Goal: Share content

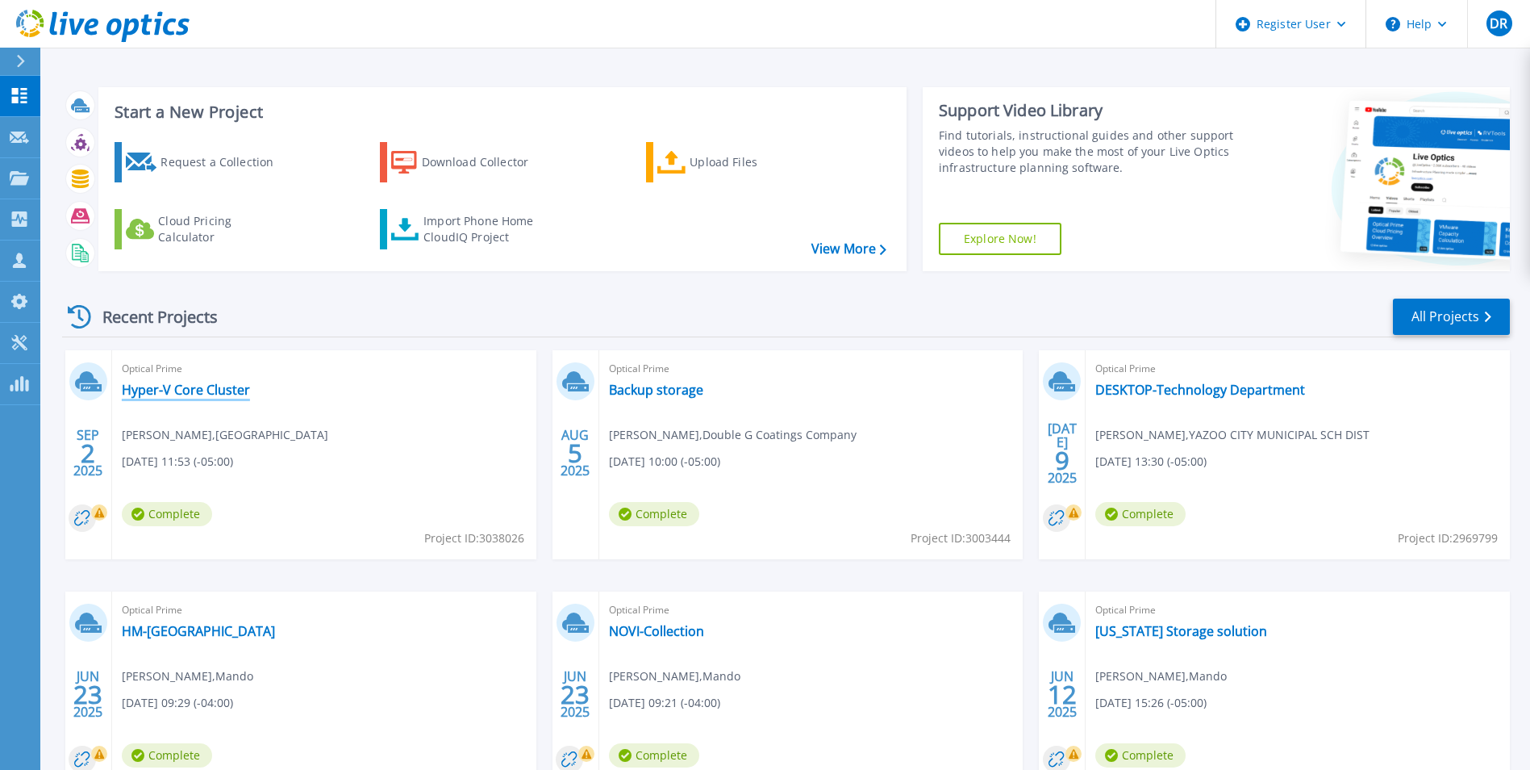
click at [231, 388] on link "Hyper-V Core Cluster" at bounding box center [186, 390] width 128 height 16
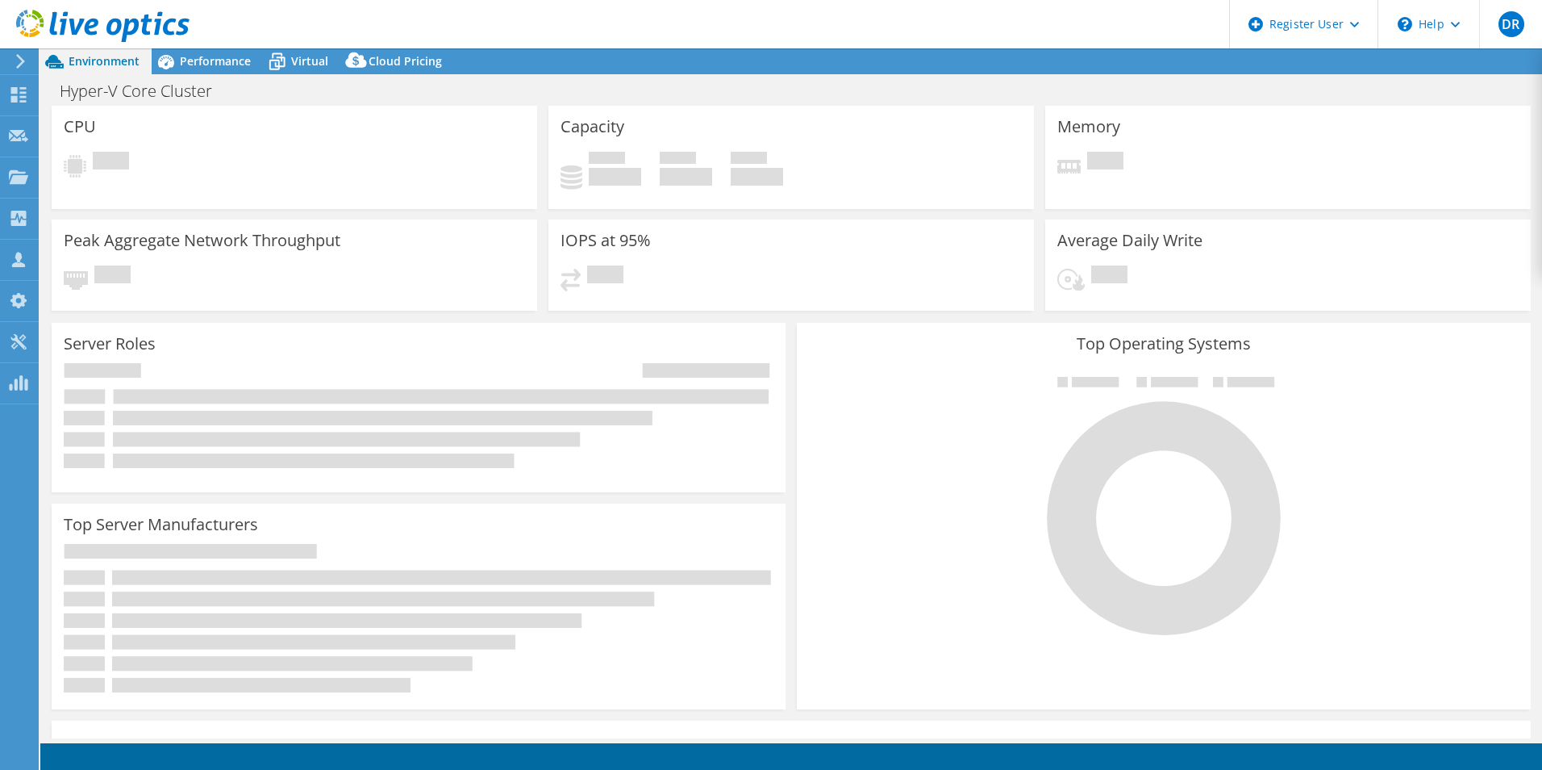
select select "USD"
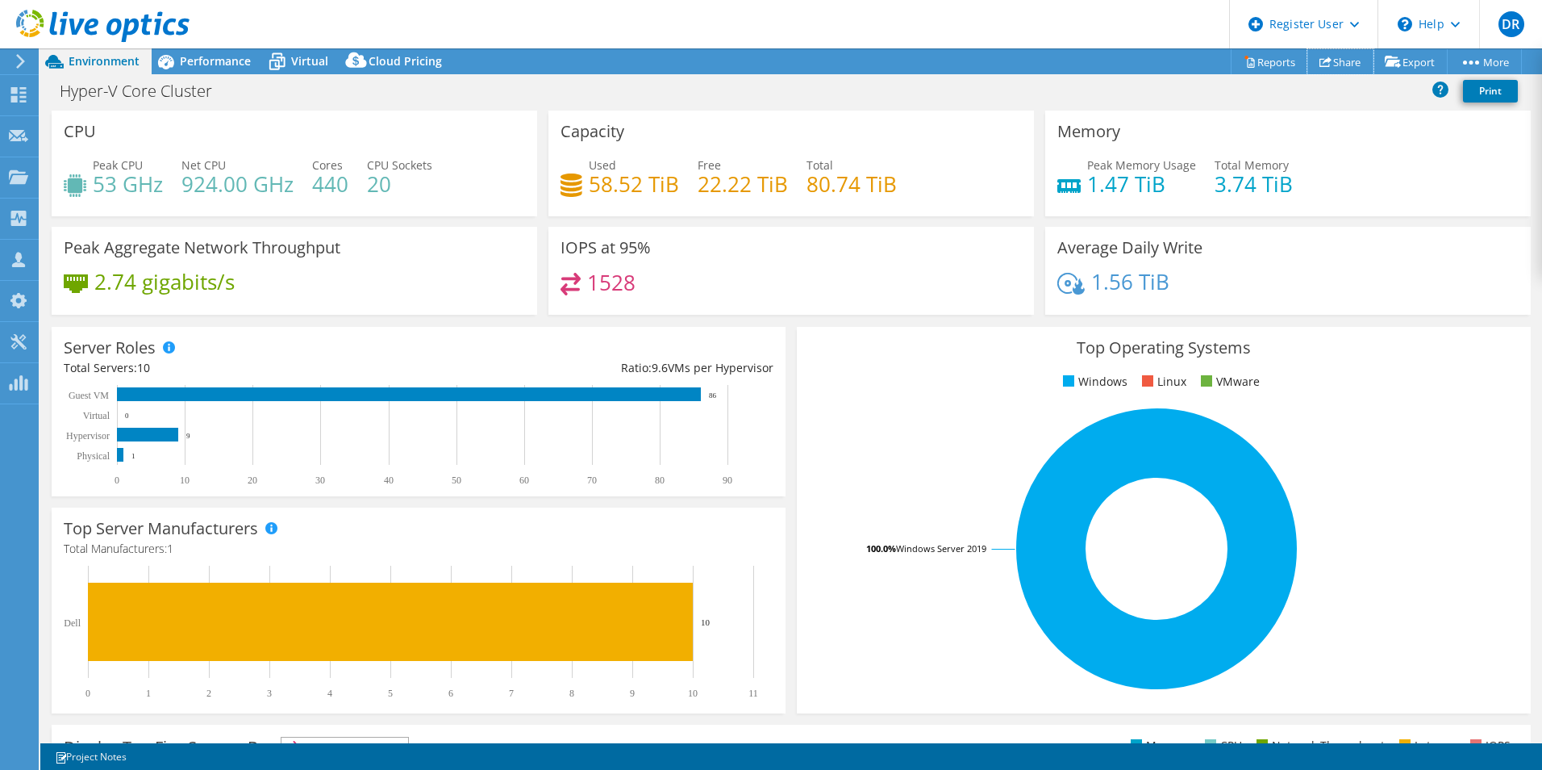
click at [1327, 54] on link "Share" at bounding box center [1341, 61] width 66 height 25
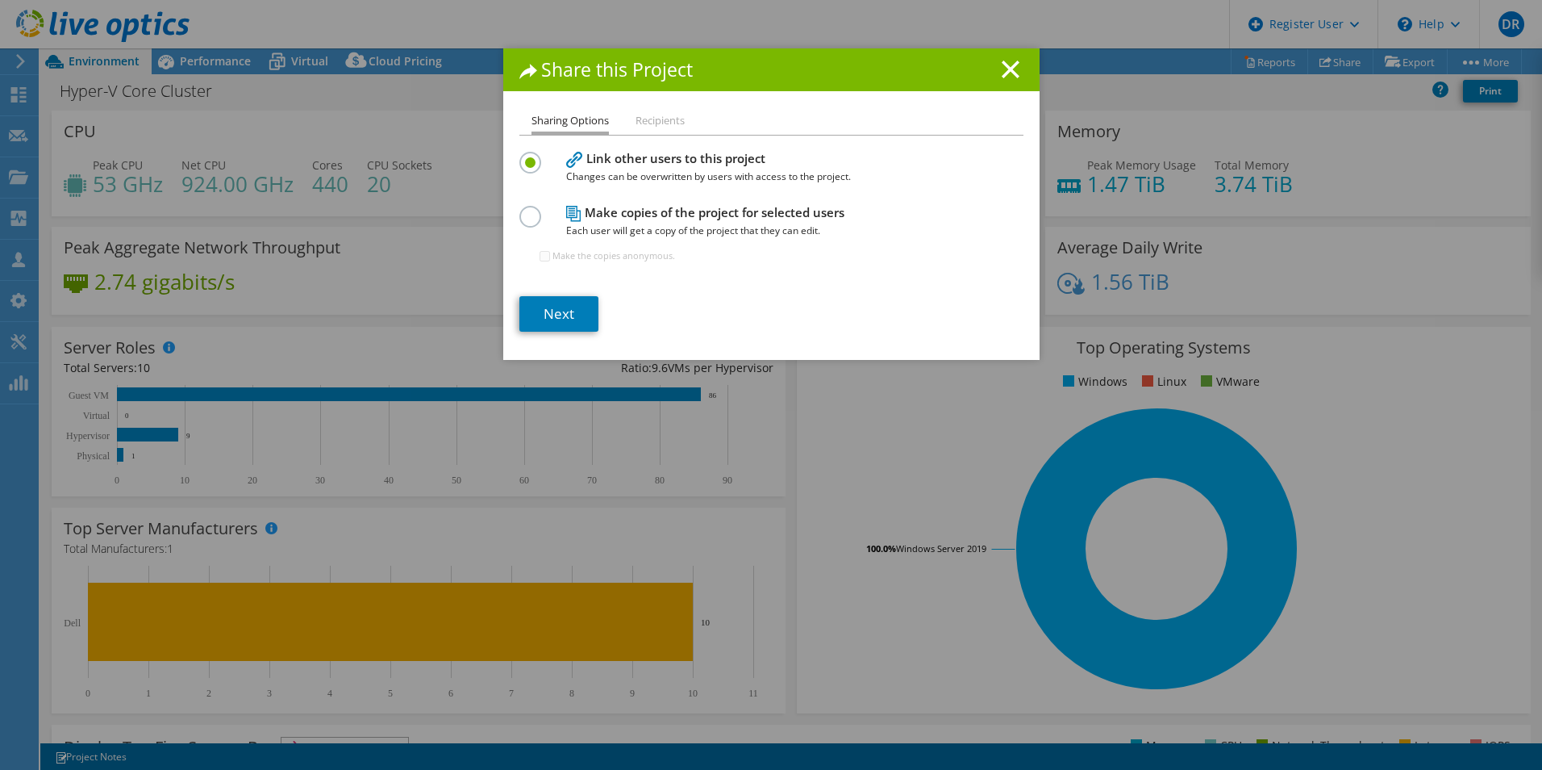
click at [528, 210] on label at bounding box center [533, 208] width 28 height 4
click at [0, 0] on input "radio" at bounding box center [0, 0] width 0 height 0
click at [547, 316] on link "Next" at bounding box center [558, 313] width 79 height 35
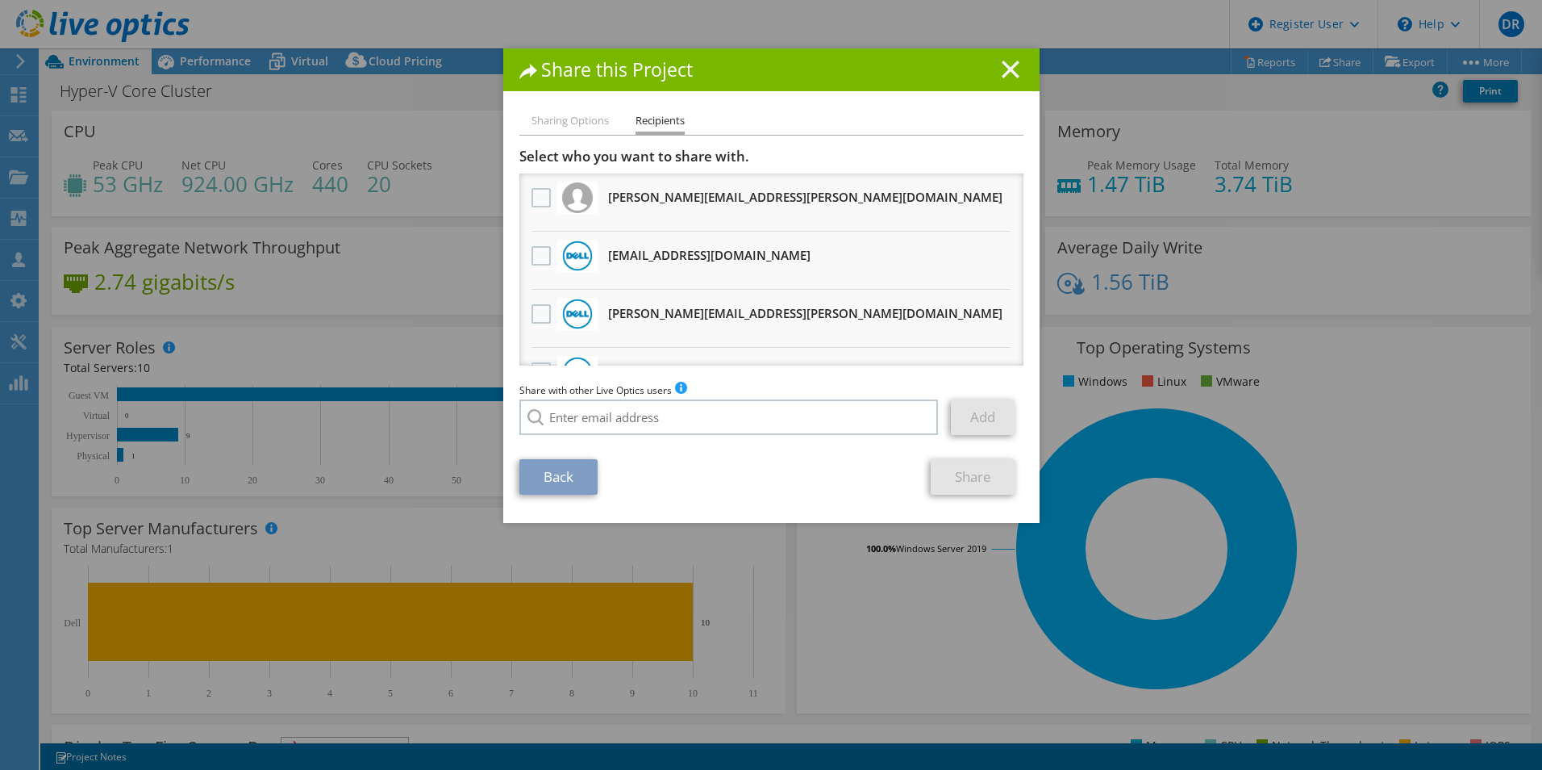
click at [1007, 62] on icon at bounding box center [1011, 69] width 18 height 18
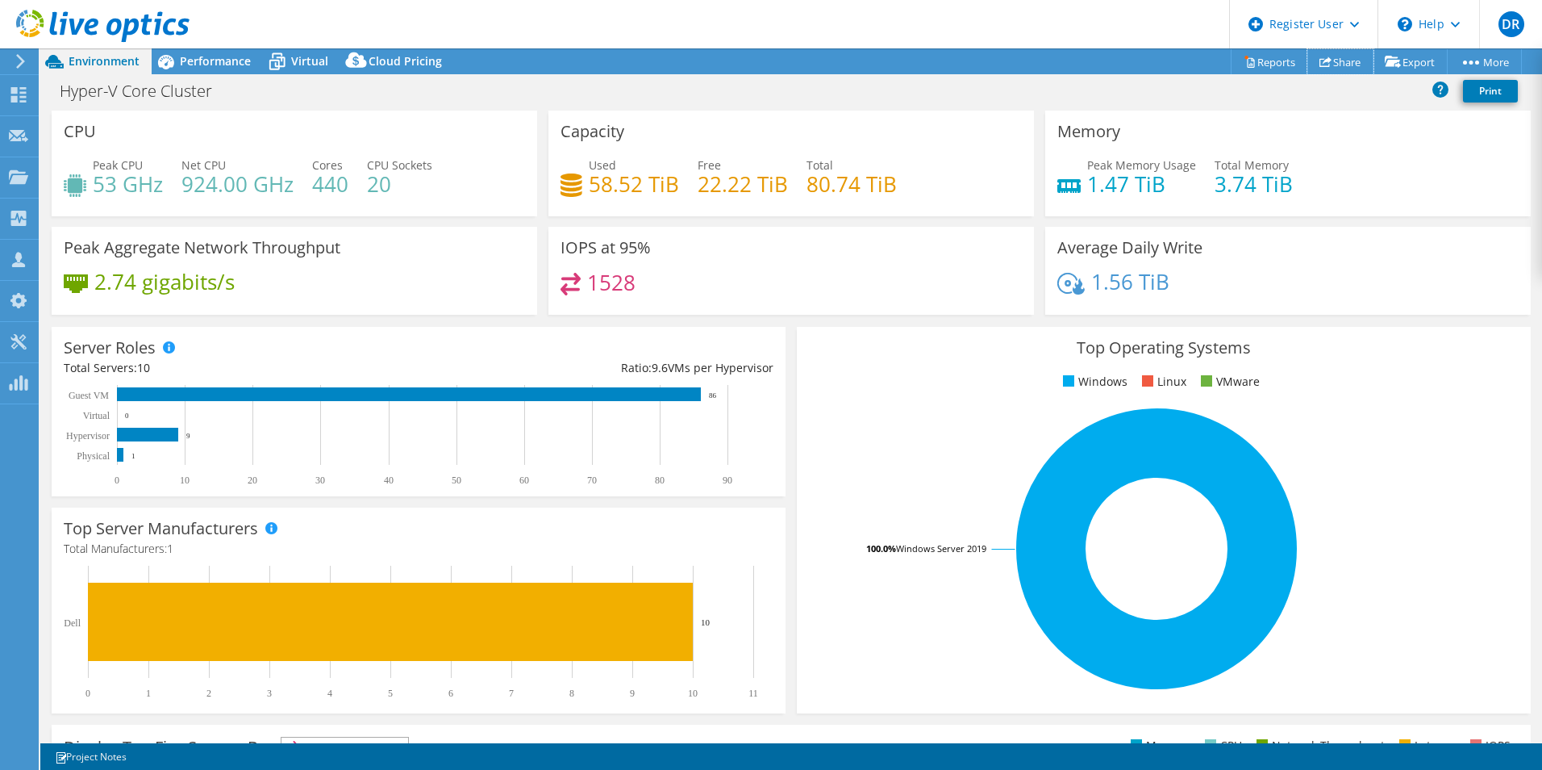
click at [1350, 64] on link "Share" at bounding box center [1341, 61] width 66 height 25
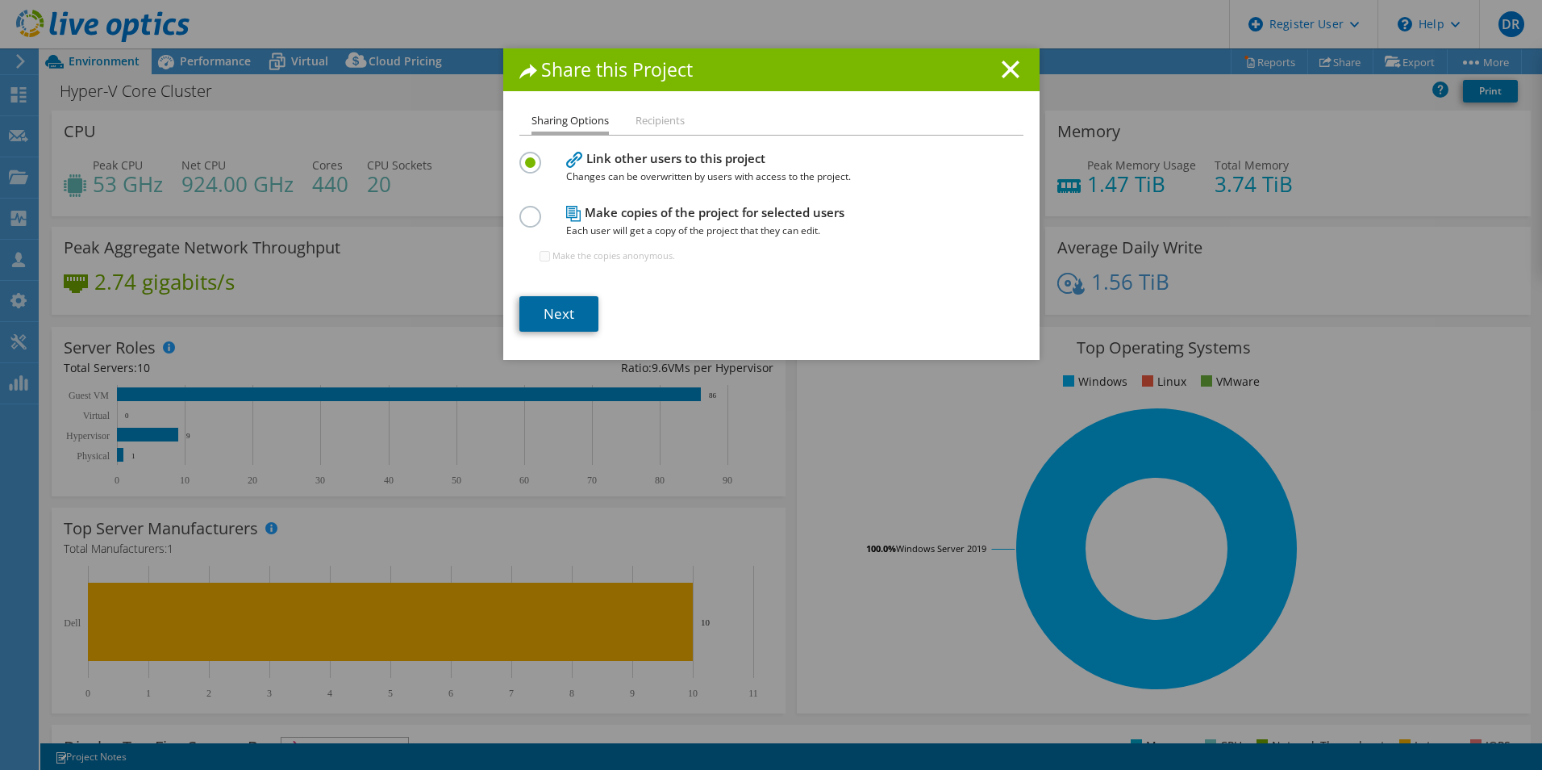
click at [558, 319] on link "Next" at bounding box center [558, 313] width 79 height 35
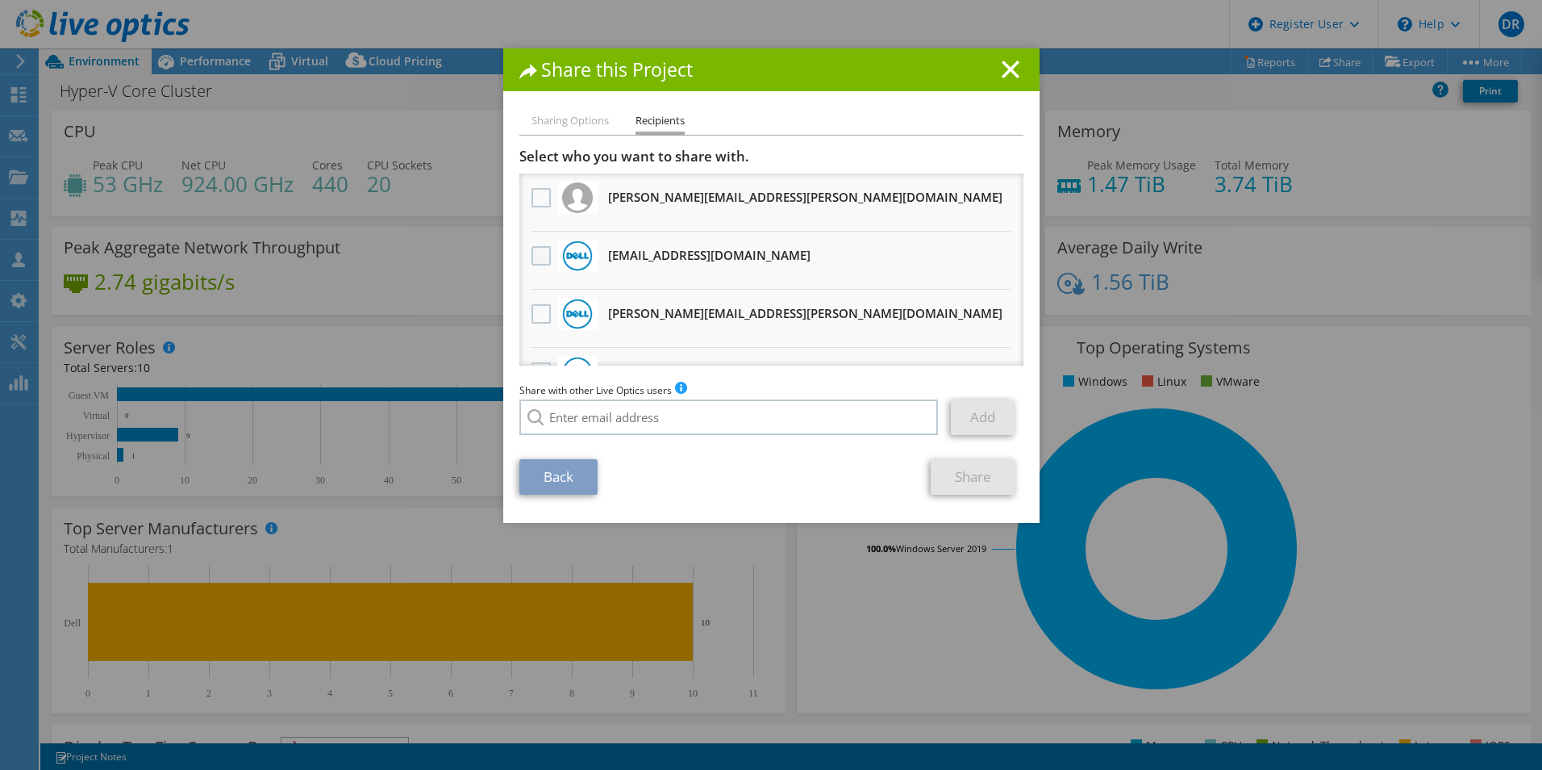
click at [534, 252] on label at bounding box center [543, 255] width 23 height 19
click at [0, 0] on input "checkbox" at bounding box center [0, 0] width 0 height 0
click at [970, 468] on link "Share" at bounding box center [973, 476] width 85 height 35
